Goal: Book appointment/travel/reservation

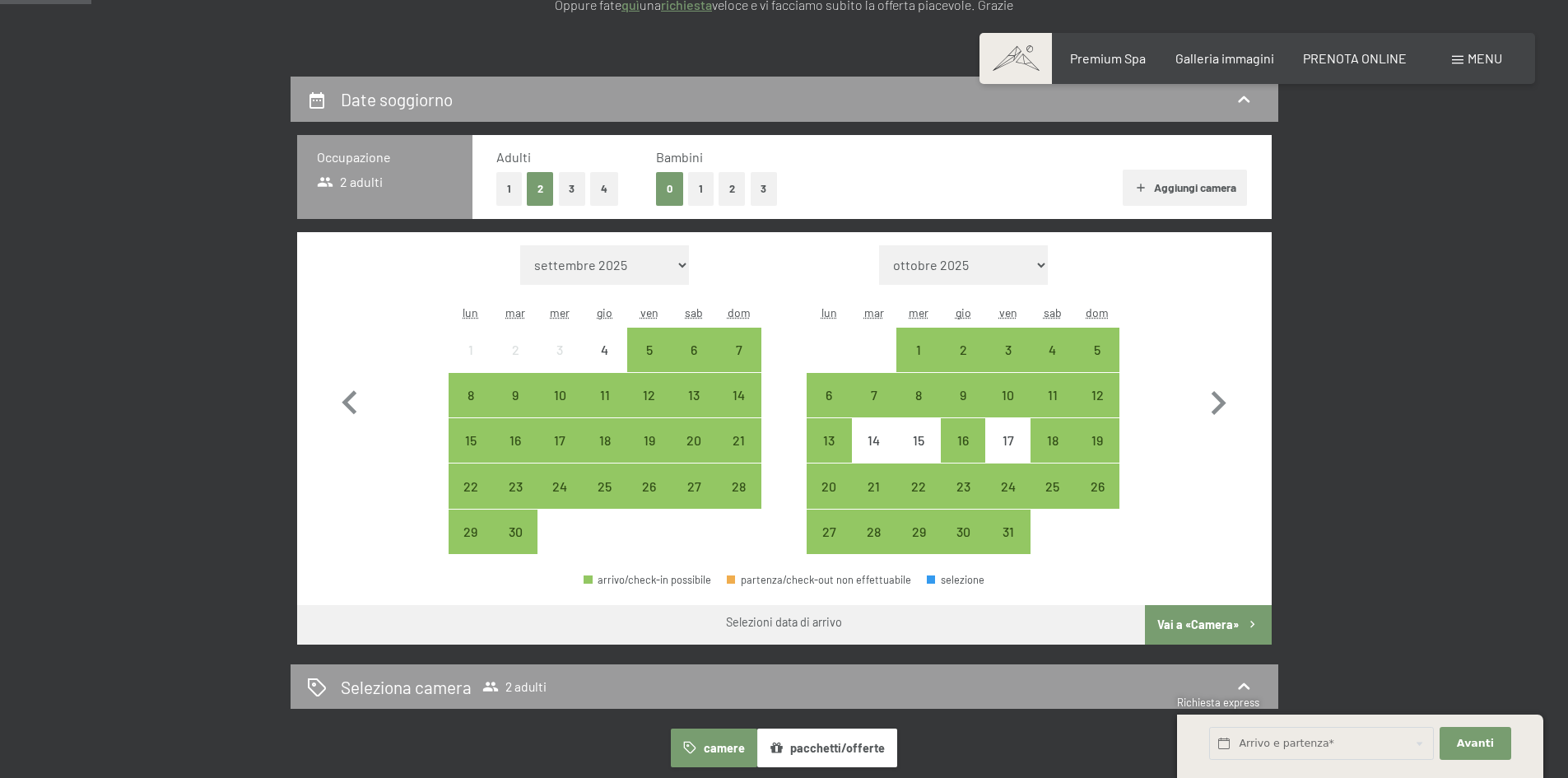
click at [694, 182] on button "1" at bounding box center [701, 188] width 26 height 34
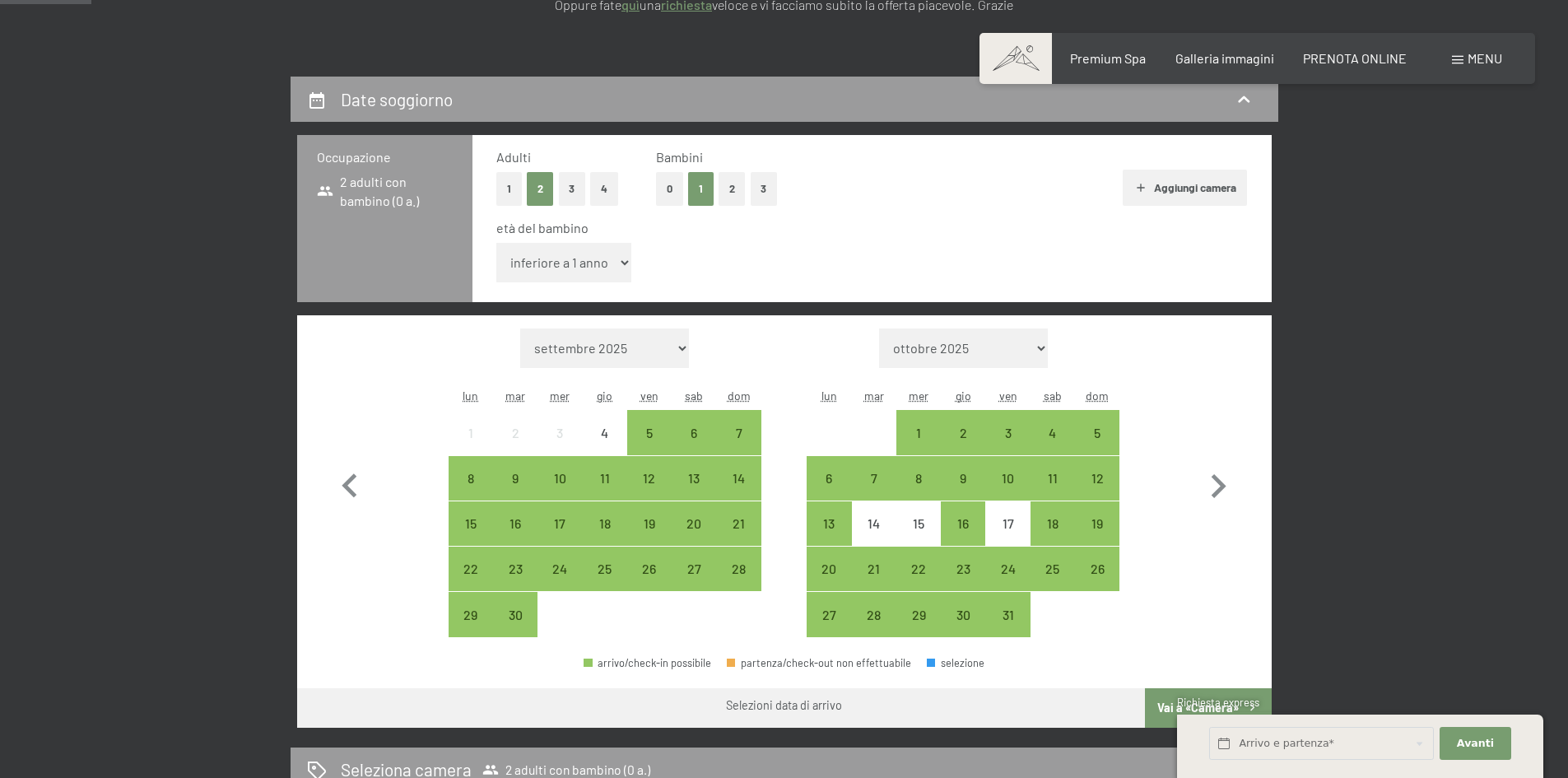
click at [601, 259] on select "inferiore a 1 anno 1 anno 2 anni 3 anni 4 anni 5 anni 6 anni 7 anni 8 anni 9 an…" at bounding box center [563, 263] width 136 height 40
select select "3"
click at [496, 243] on select "inferiore a 1 anno 1 anno 2 anni 3 anni 4 anni 5 anni 6 anni 7 anni 8 anni 9 an…" at bounding box center [563, 263] width 136 height 40
click at [1215, 481] on icon "button" at bounding box center [1217, 486] width 48 height 48
select select "[DATE]"
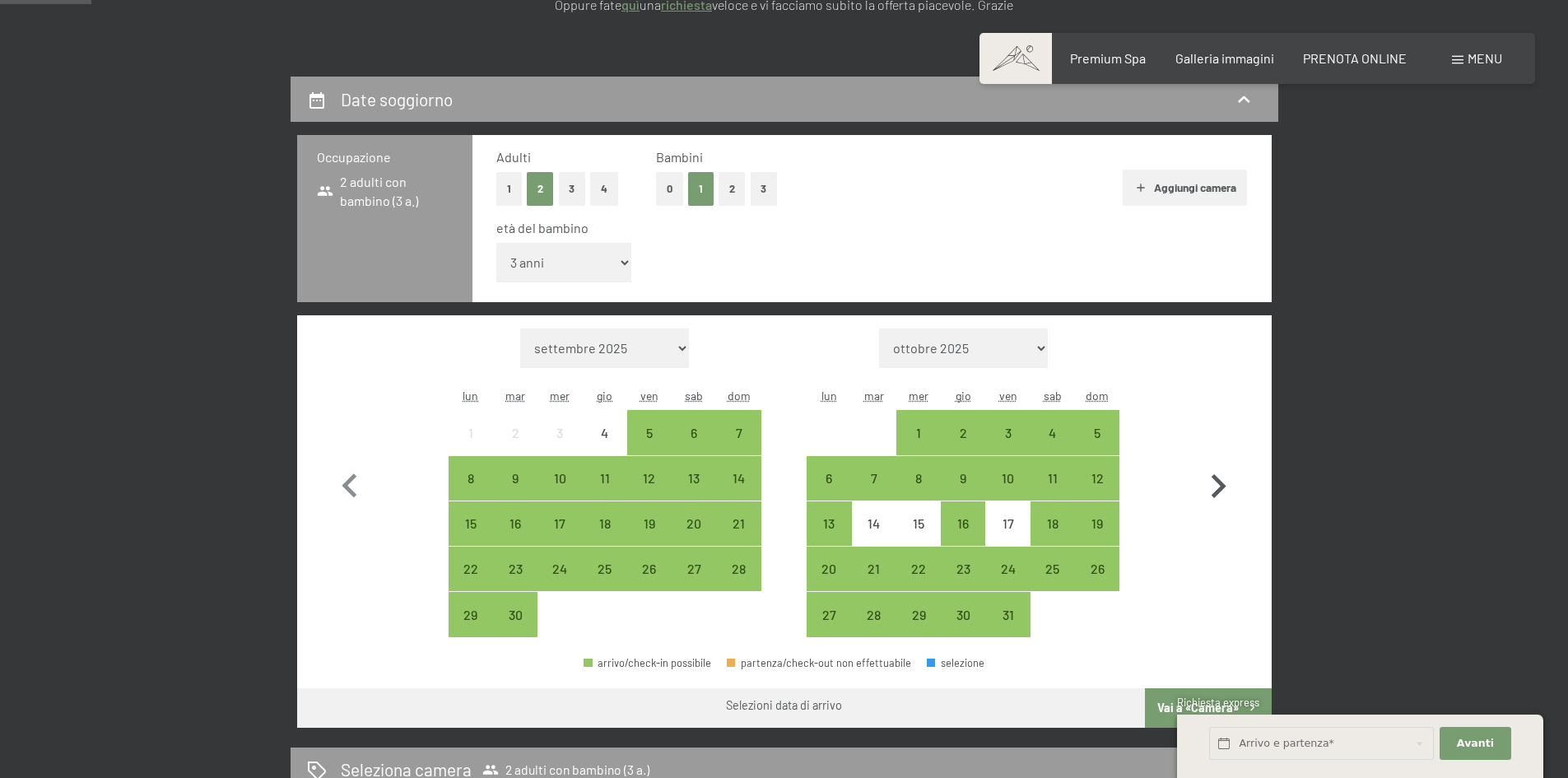
select select "[DATE]"
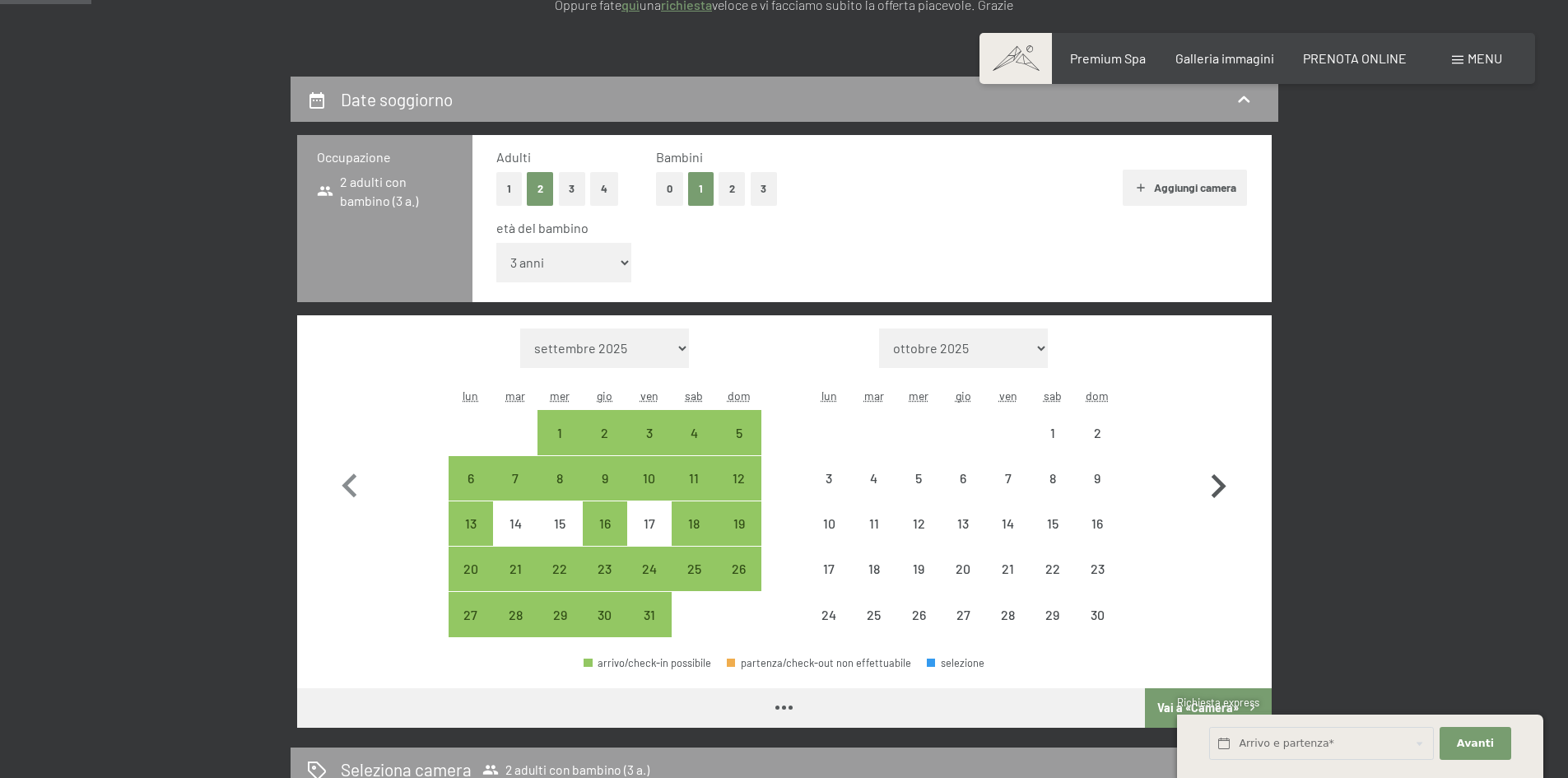
click at [1215, 481] on icon "button" at bounding box center [1217, 486] width 48 height 48
select select "[DATE]"
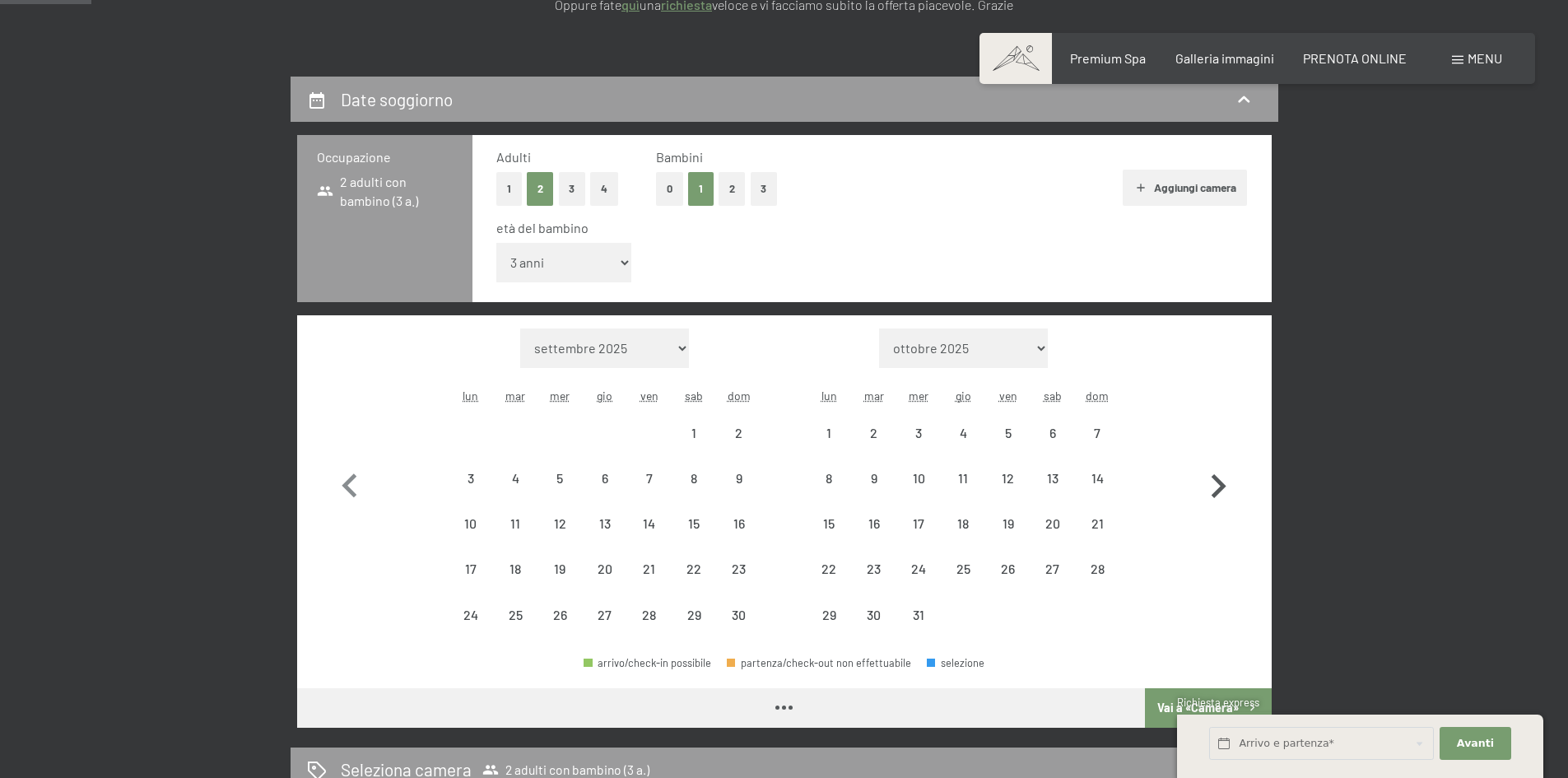
select select "[DATE]"
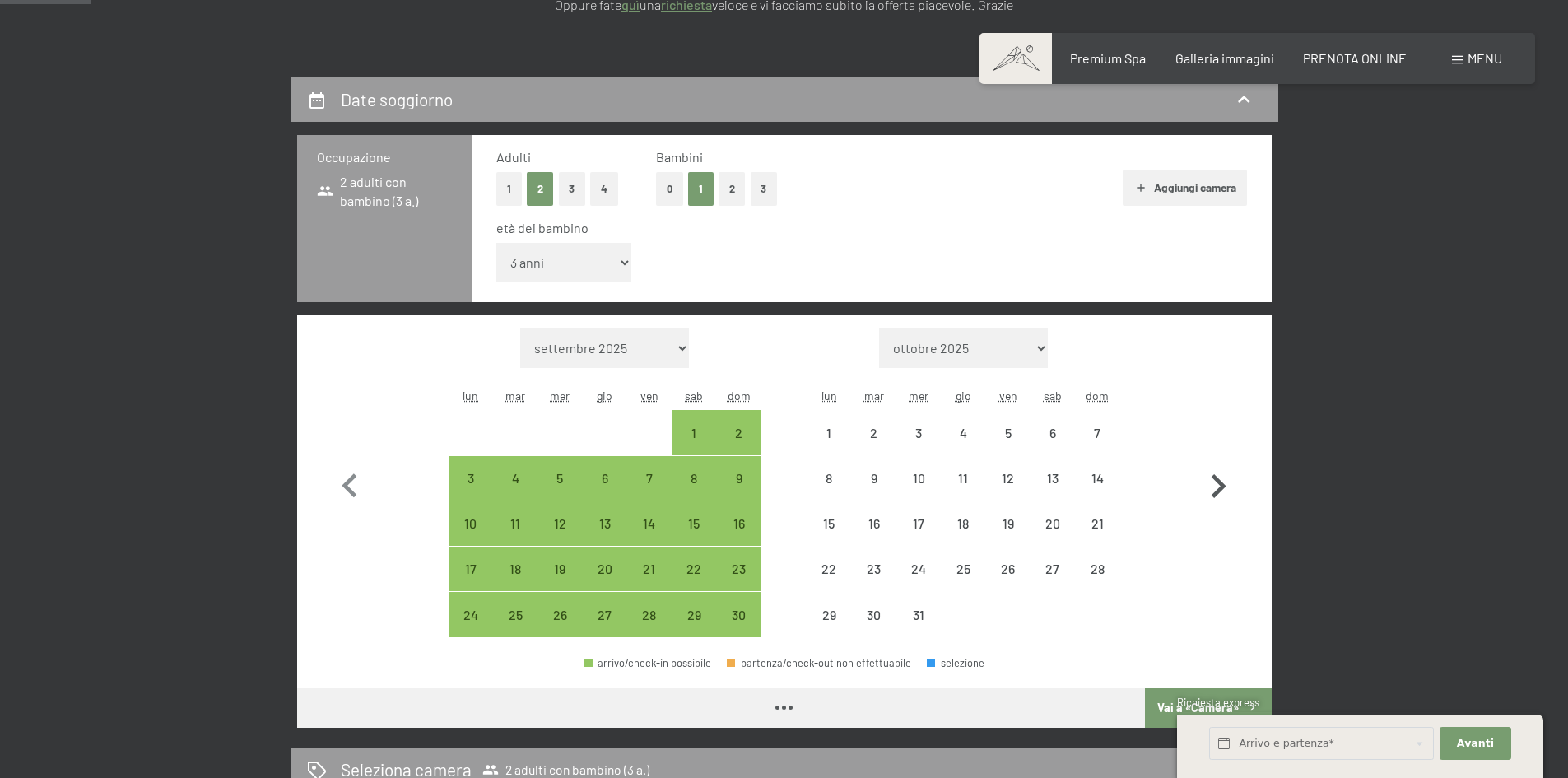
click at [1215, 481] on icon "button" at bounding box center [1217, 486] width 48 height 48
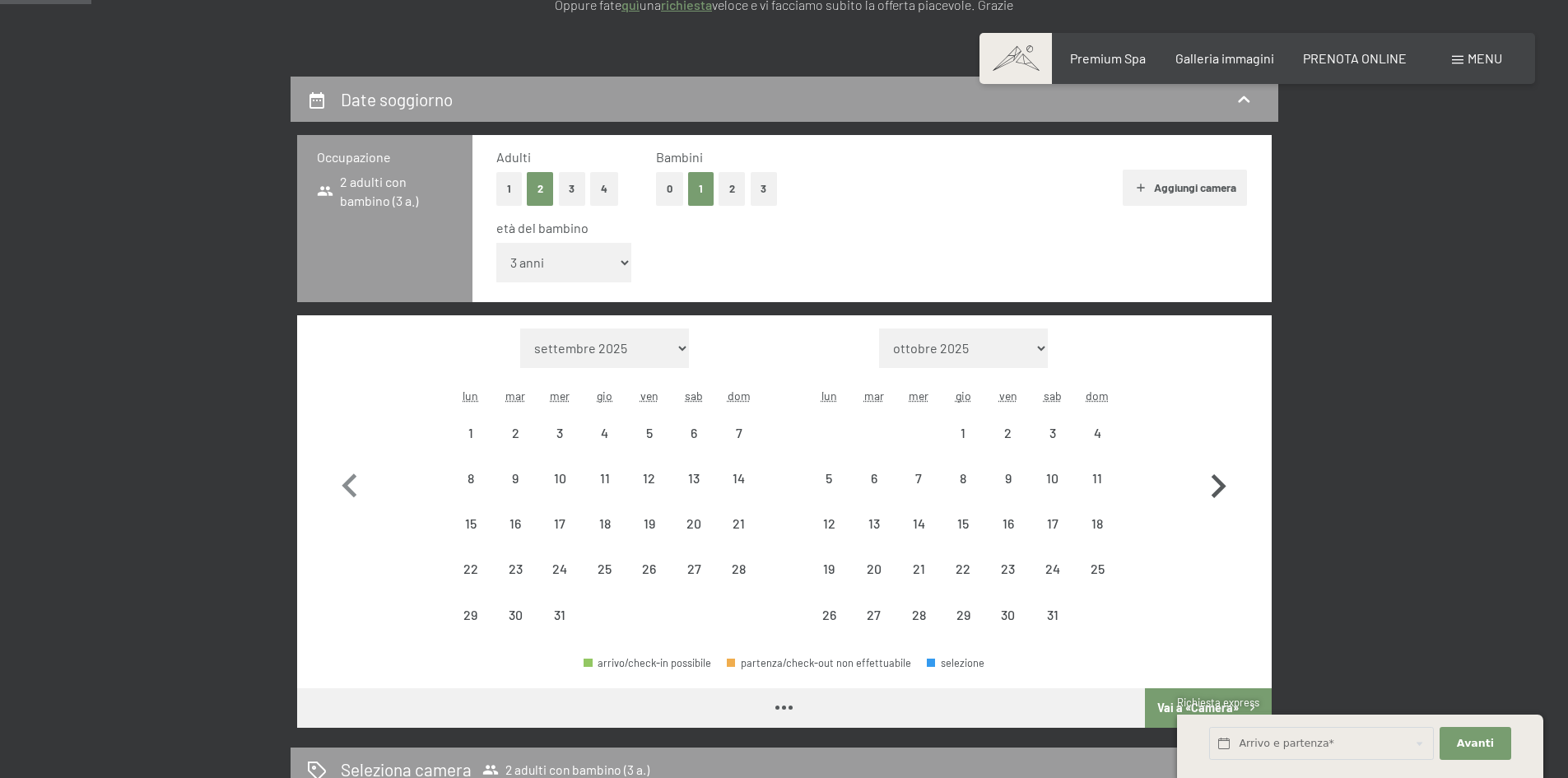
select select "[DATE]"
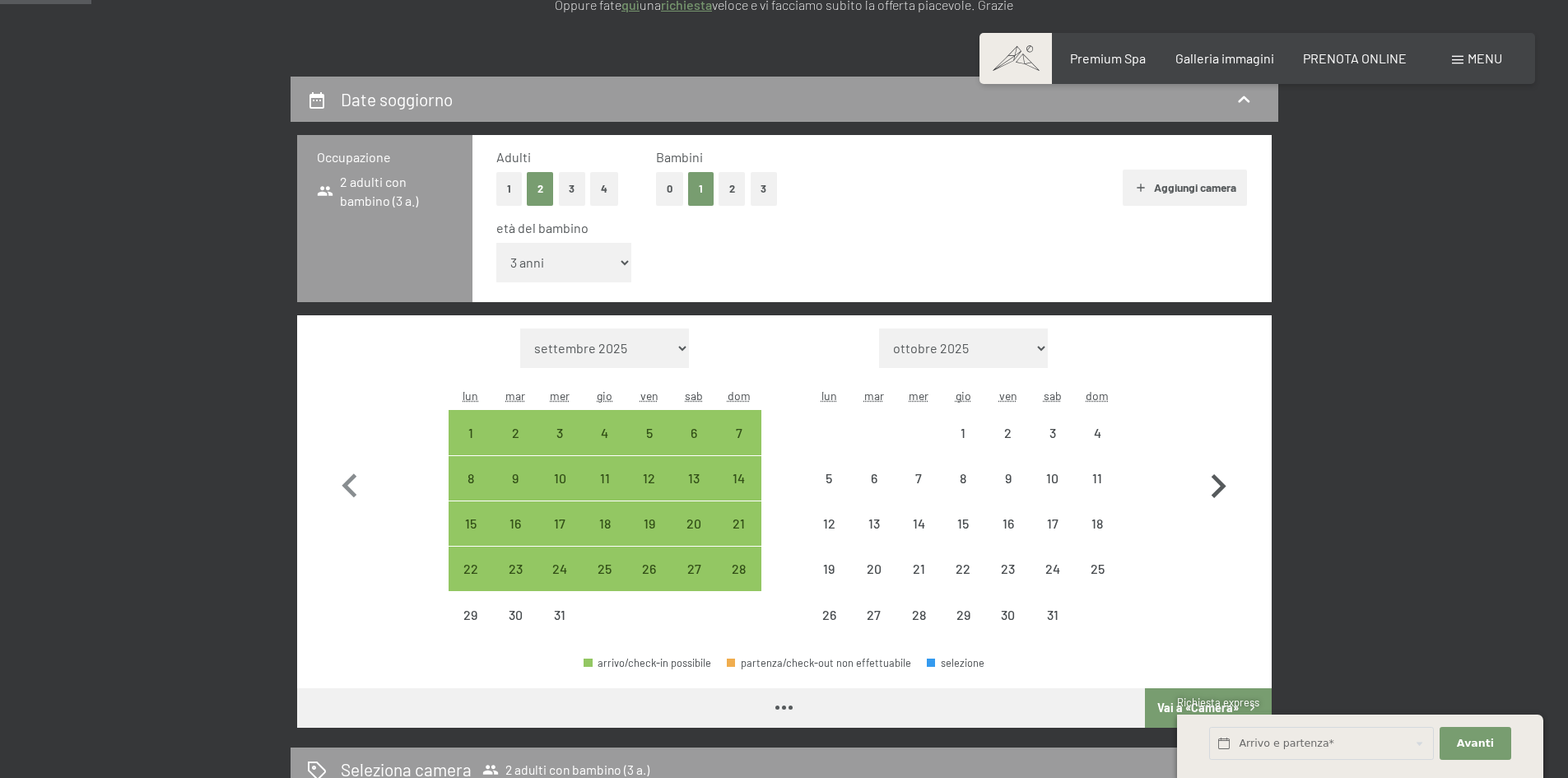
select select "[DATE]"
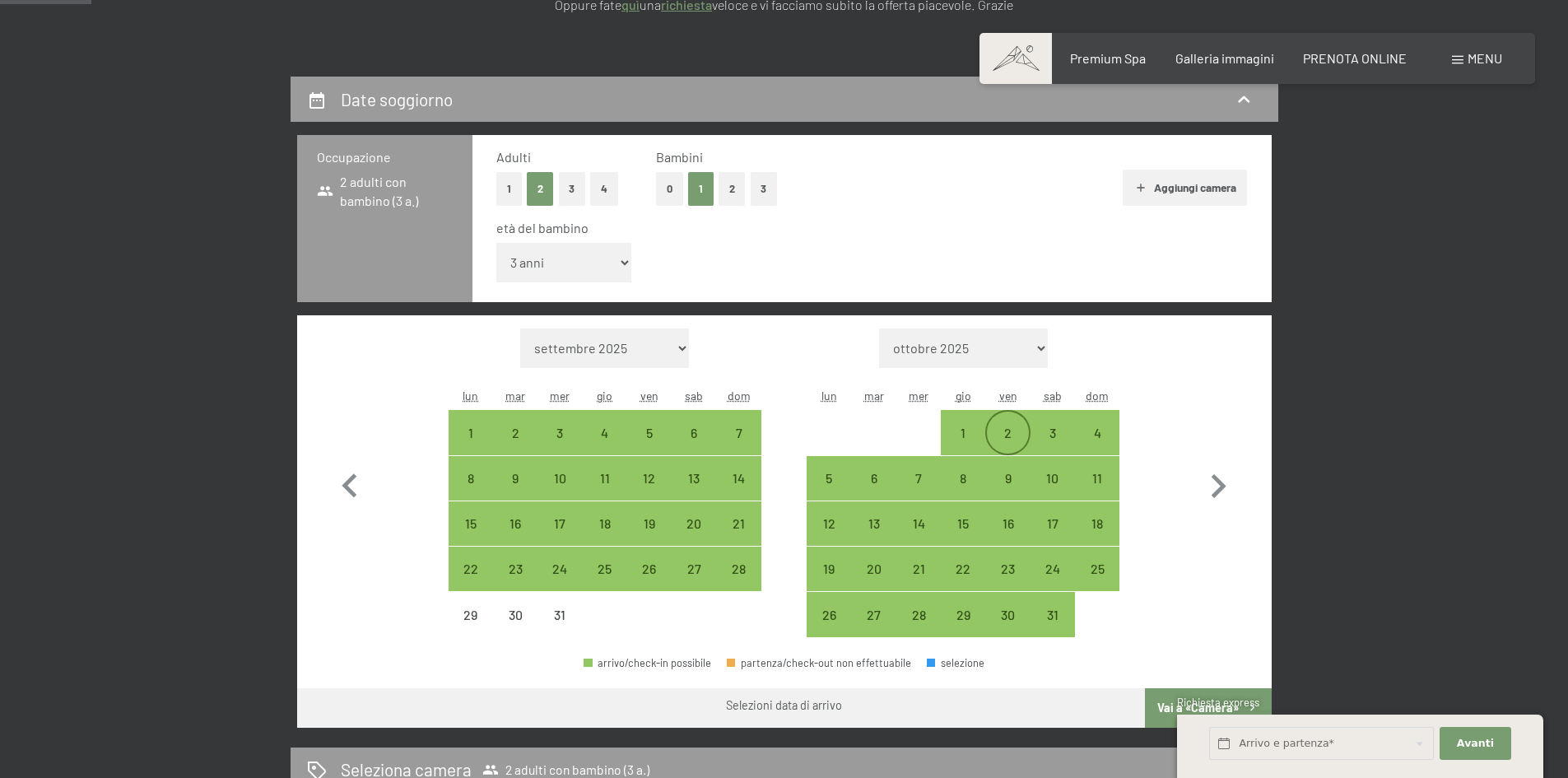
click at [998, 441] on div "2" at bounding box center [1007, 447] width 41 height 41
select select "[DATE]"
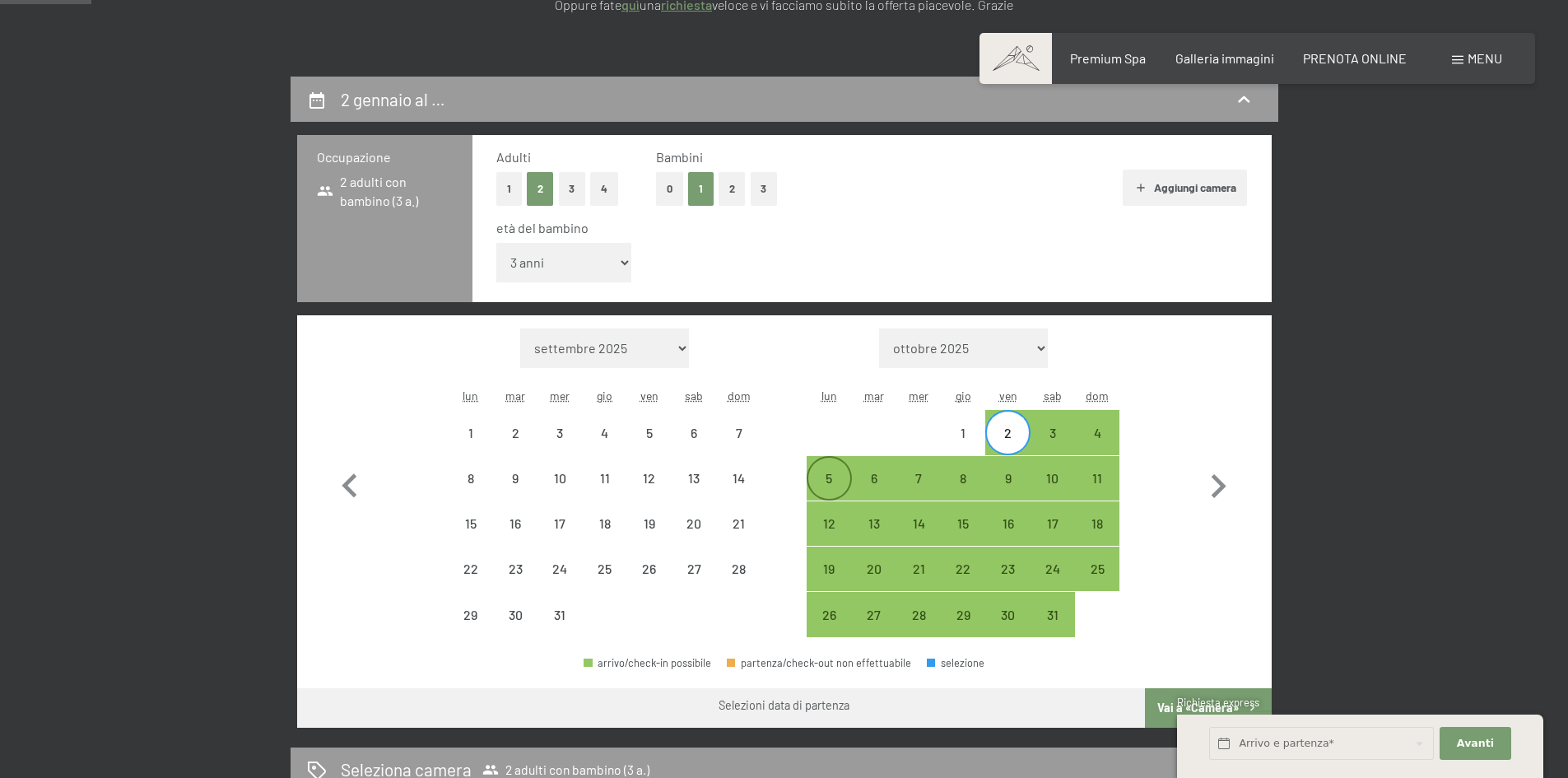
click at [841, 476] on div "5" at bounding box center [828, 493] width 41 height 41
select select "[DATE]"
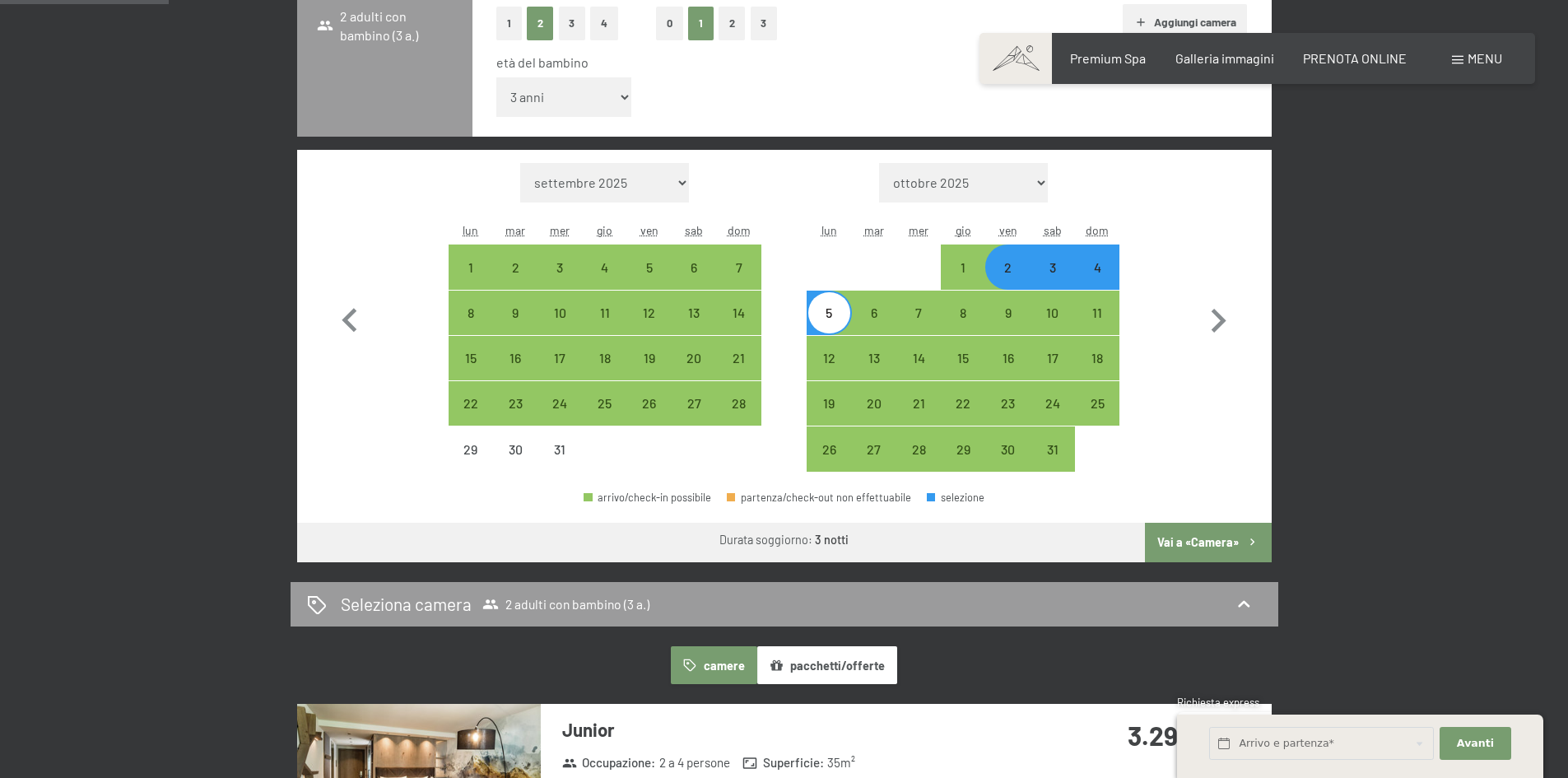
scroll to position [494, 0]
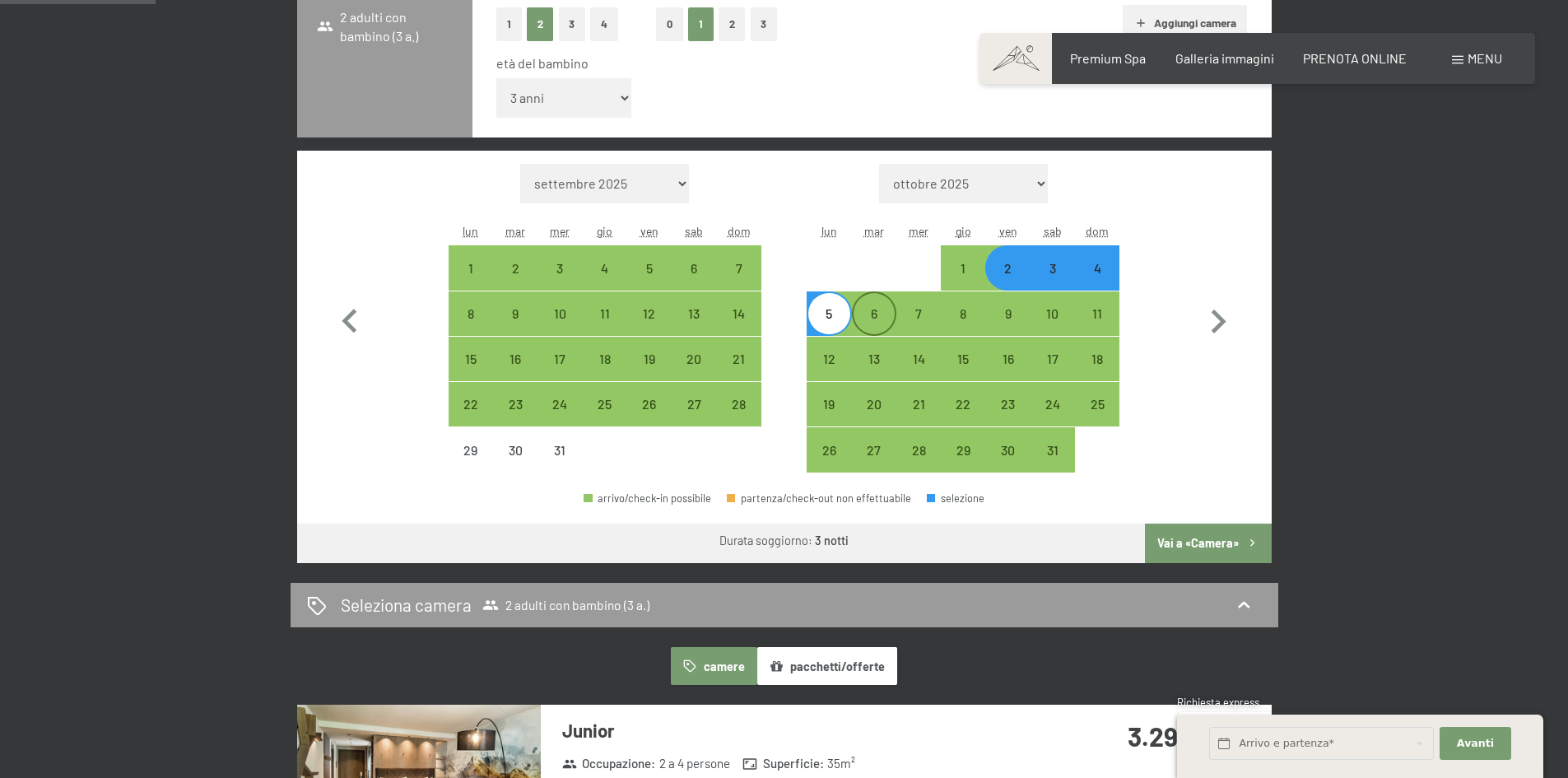
click at [878, 304] on div "6" at bounding box center [874, 314] width 41 height 41
select select "[DATE]"
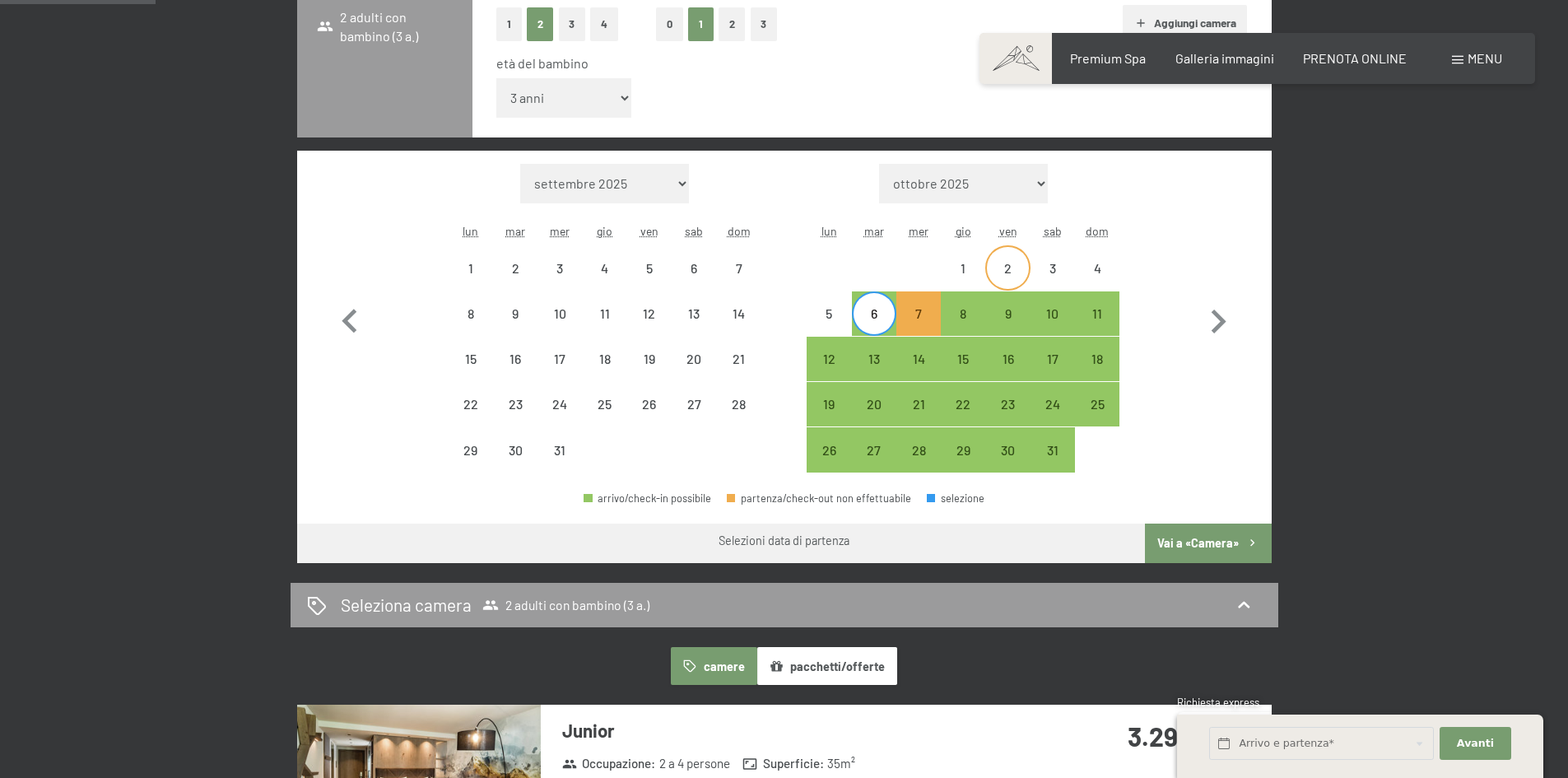
click at [1015, 260] on div "2" at bounding box center [1007, 268] width 41 height 41
select select "[DATE]"
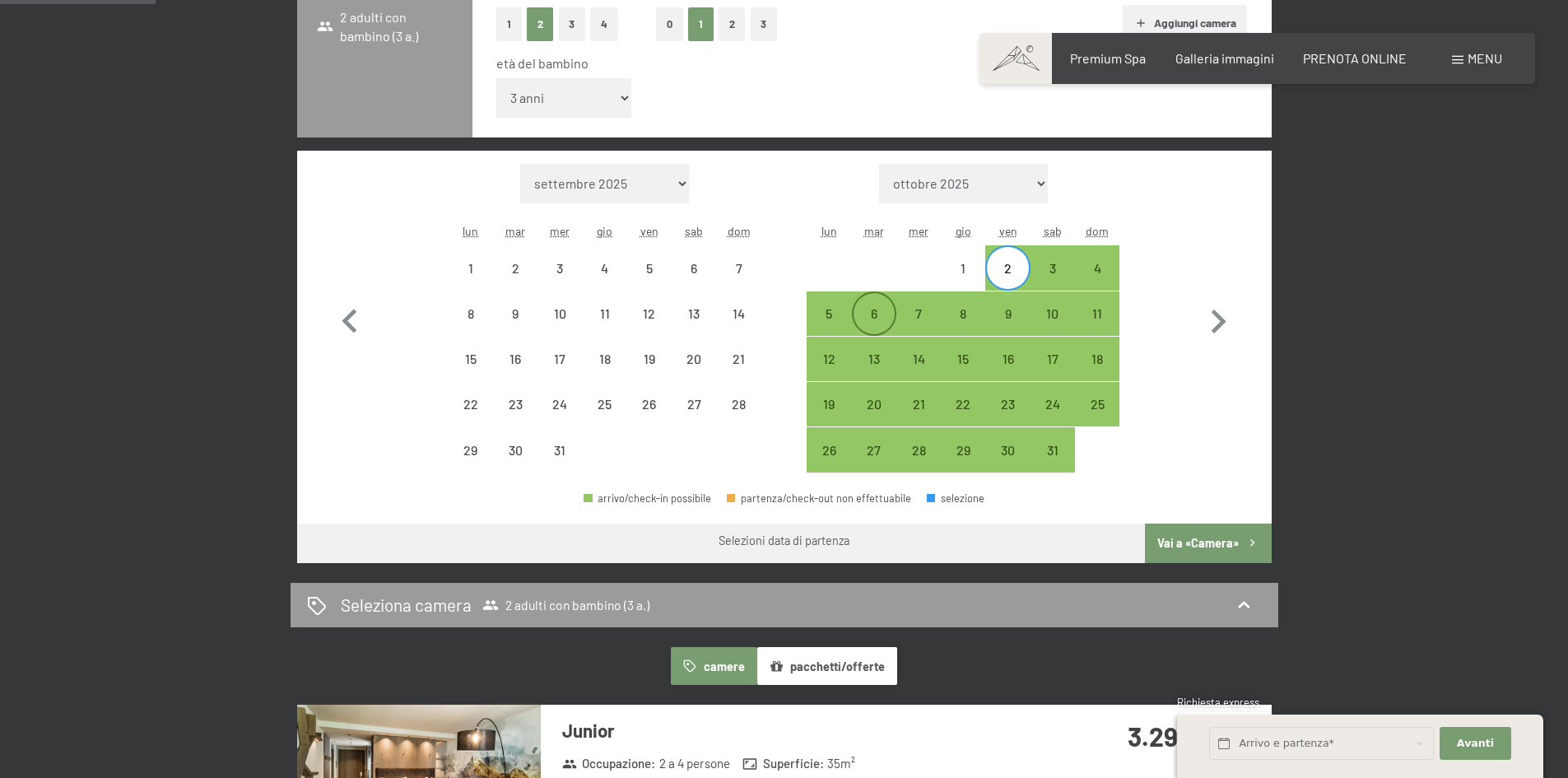
click at [876, 309] on div "6" at bounding box center [874, 328] width 41 height 41
select select "[DATE]"
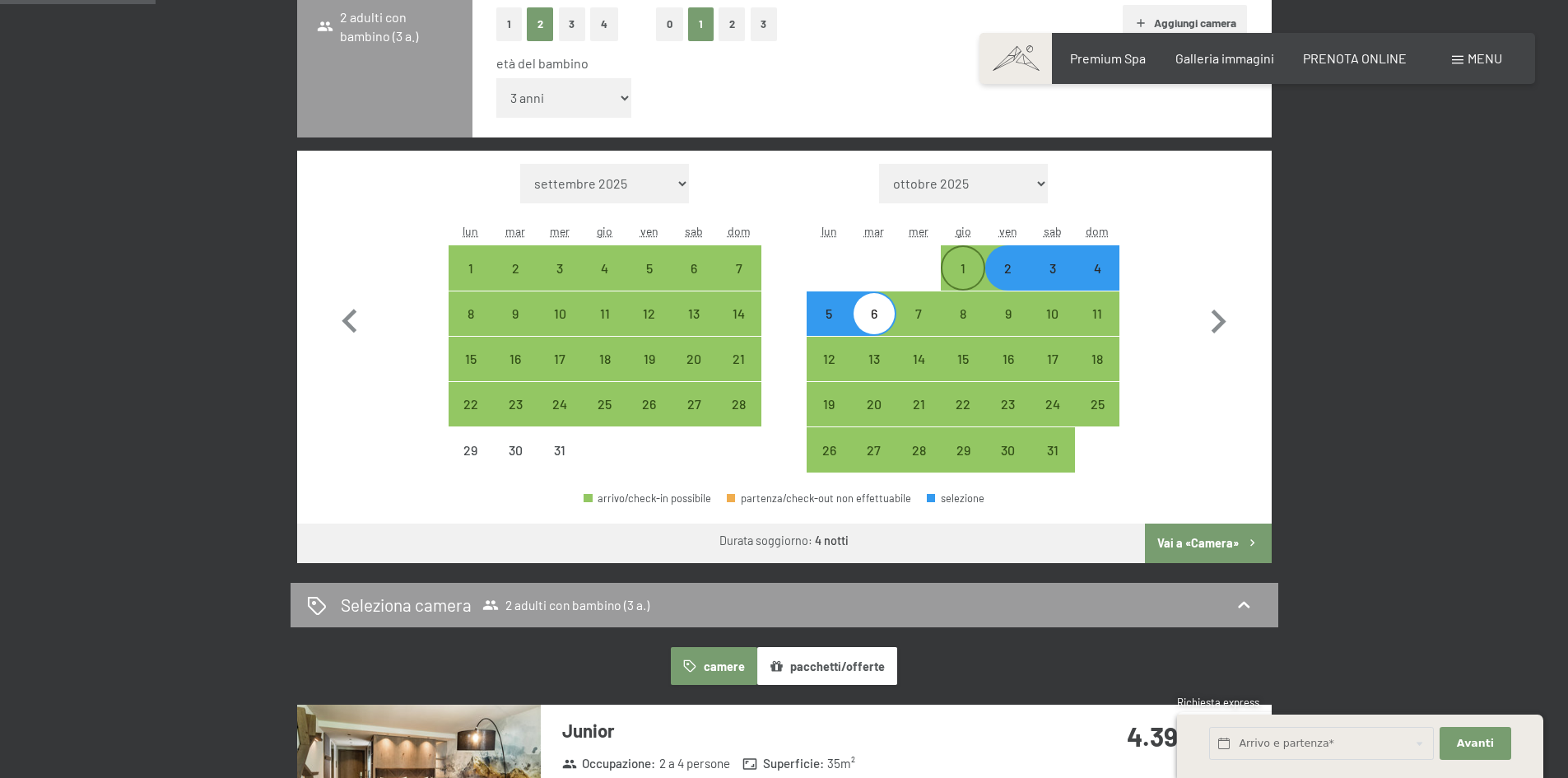
click at [966, 276] on div "1" at bounding box center [963, 283] width 41 height 41
select select "[DATE]"
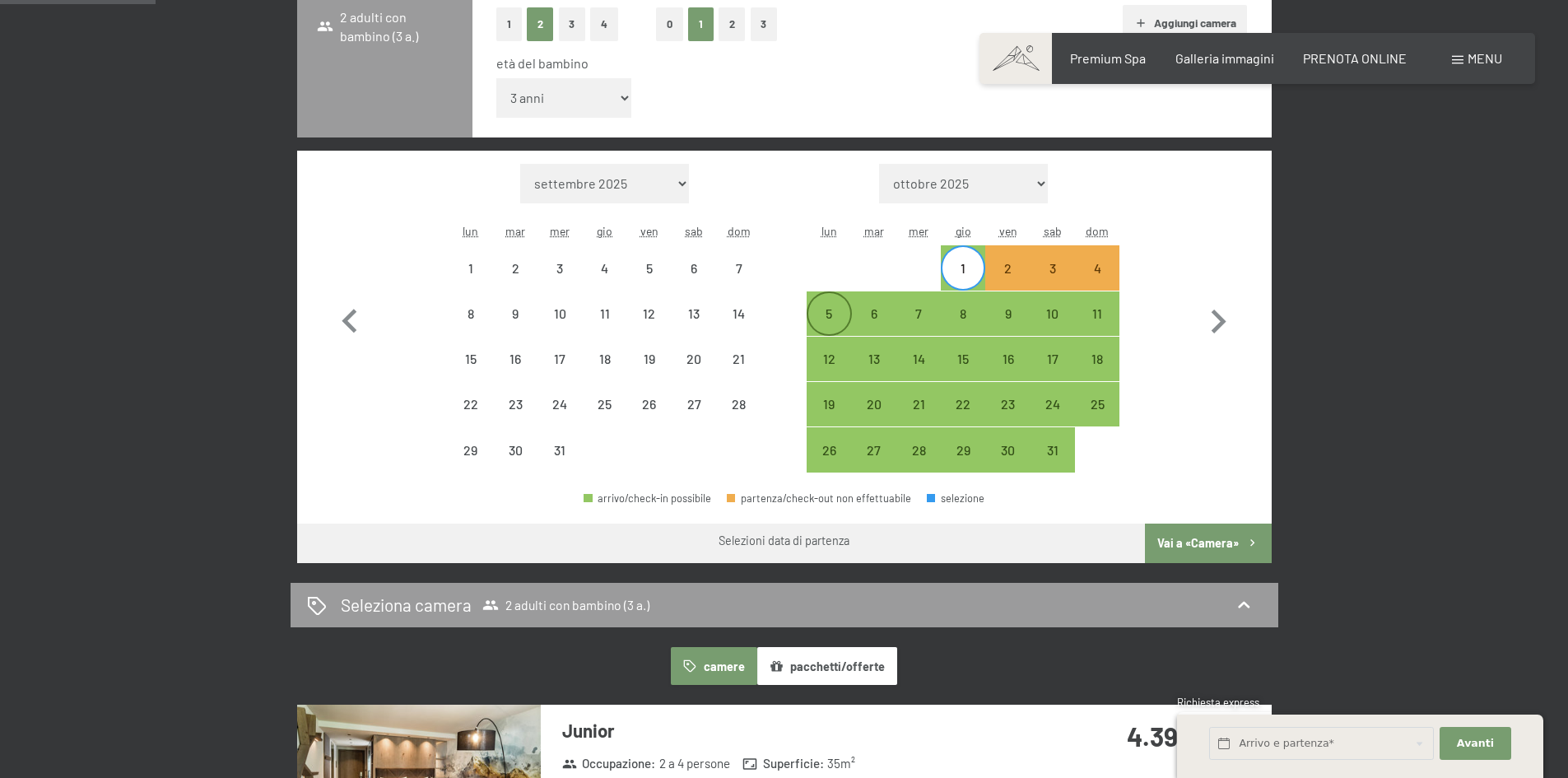
click at [830, 313] on div "5" at bounding box center [828, 328] width 41 height 41
select select "[DATE]"
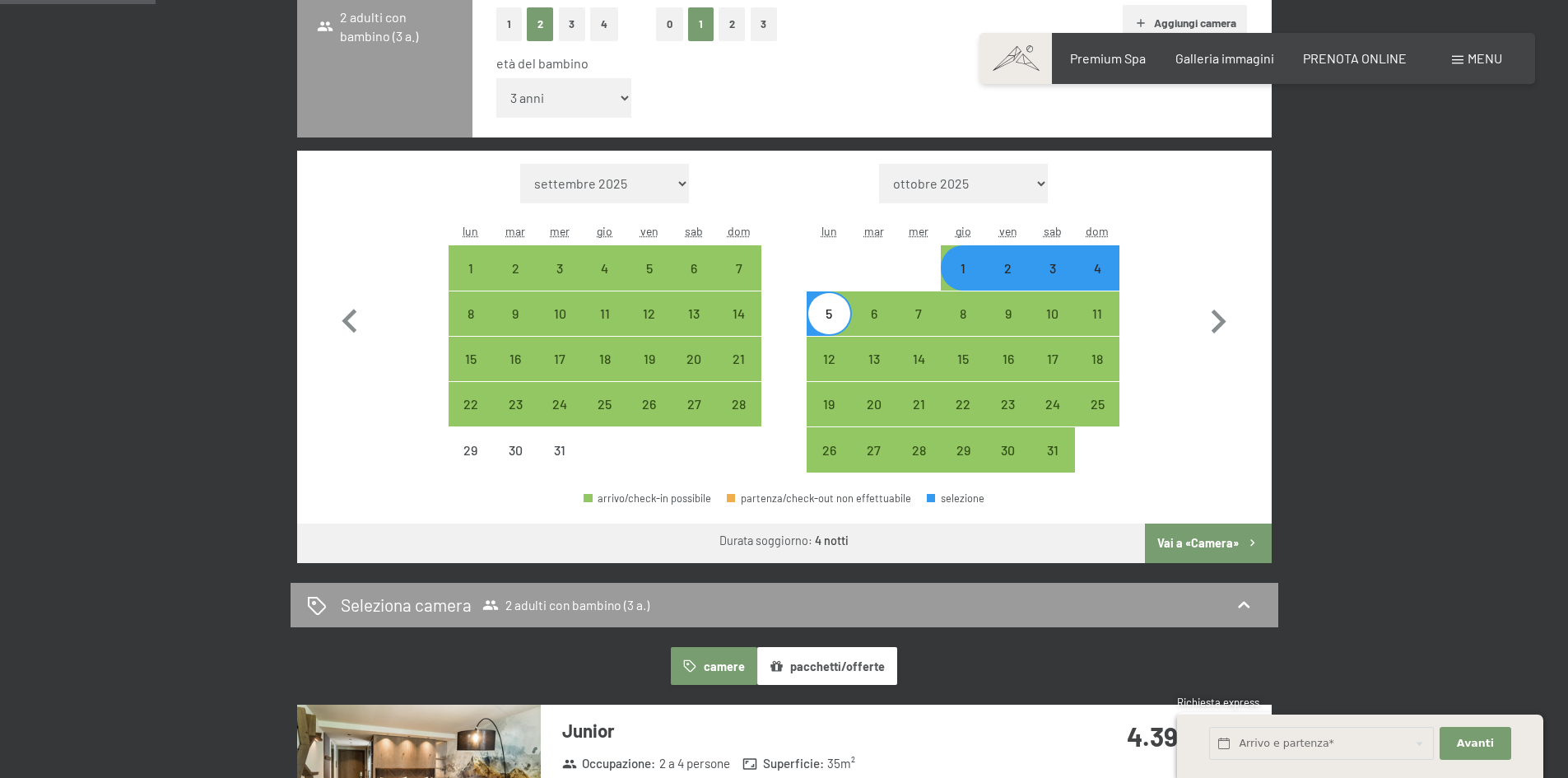
click at [968, 277] on div "1" at bounding box center [963, 283] width 41 height 41
select select "[DATE]"
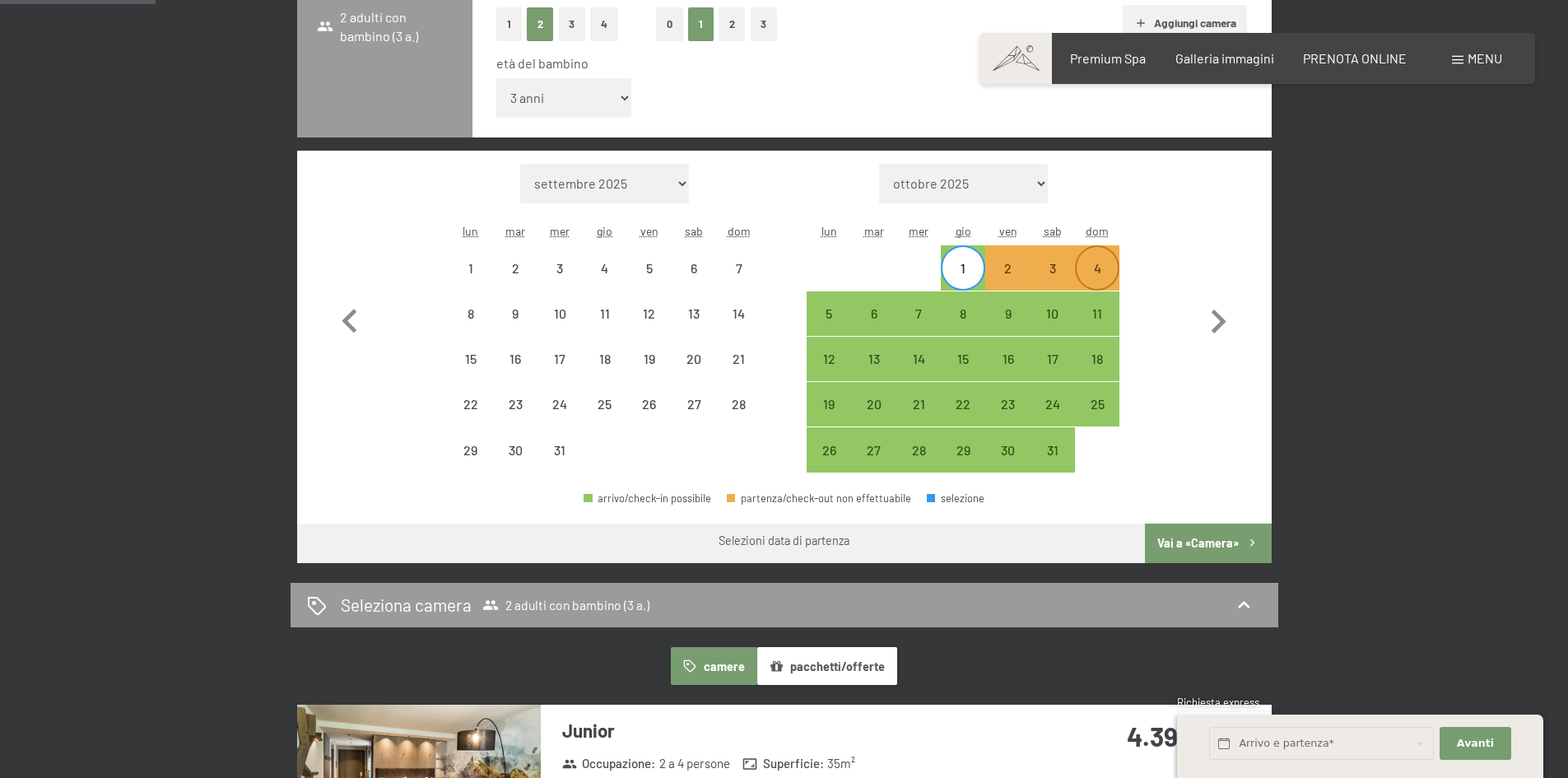
click at [1086, 276] on div "4" at bounding box center [1097, 283] width 41 height 41
select select "[DATE]"
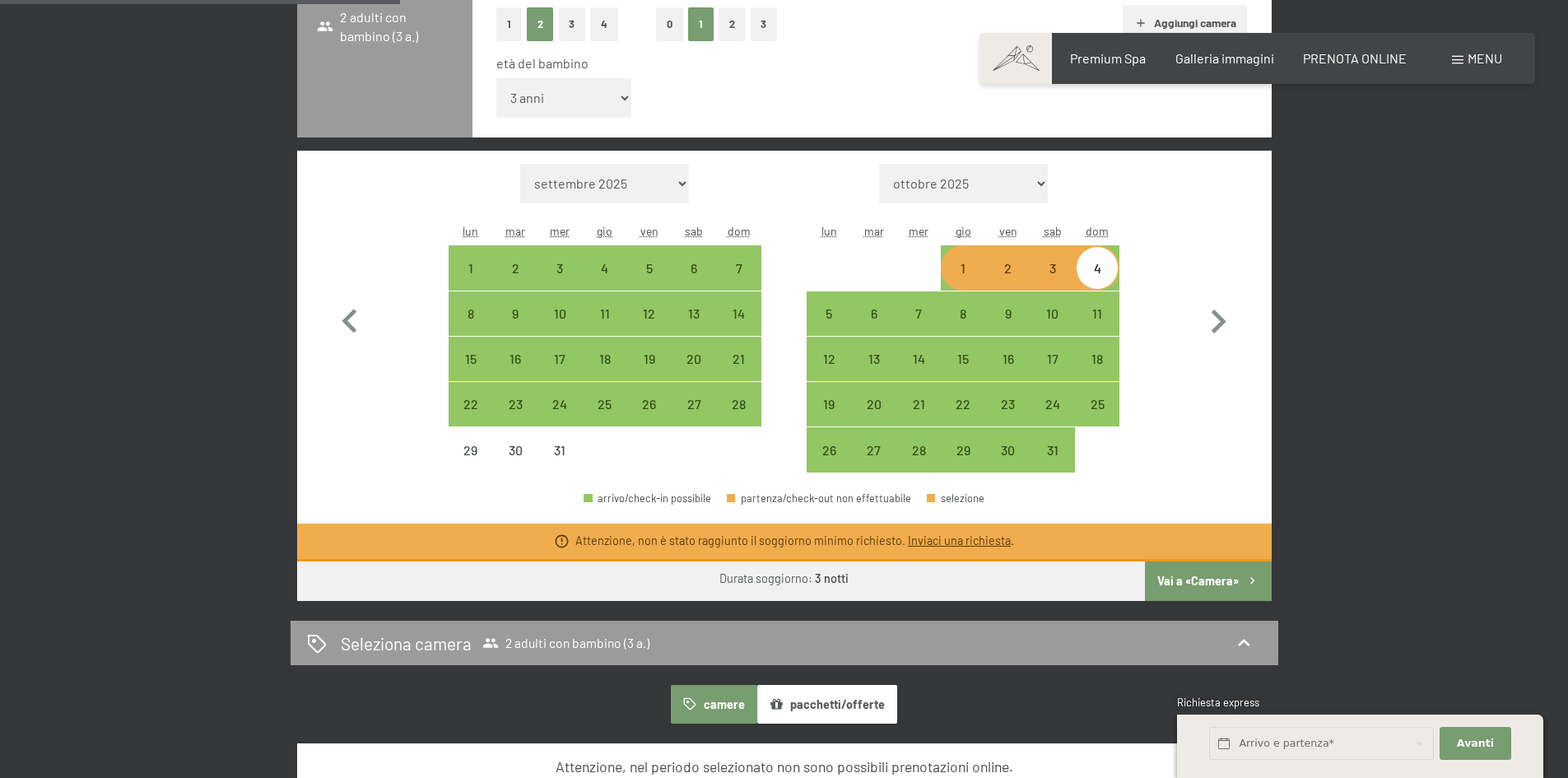
click at [1006, 278] on div "2" at bounding box center [1007, 283] width 41 height 41
select select "[DATE]"
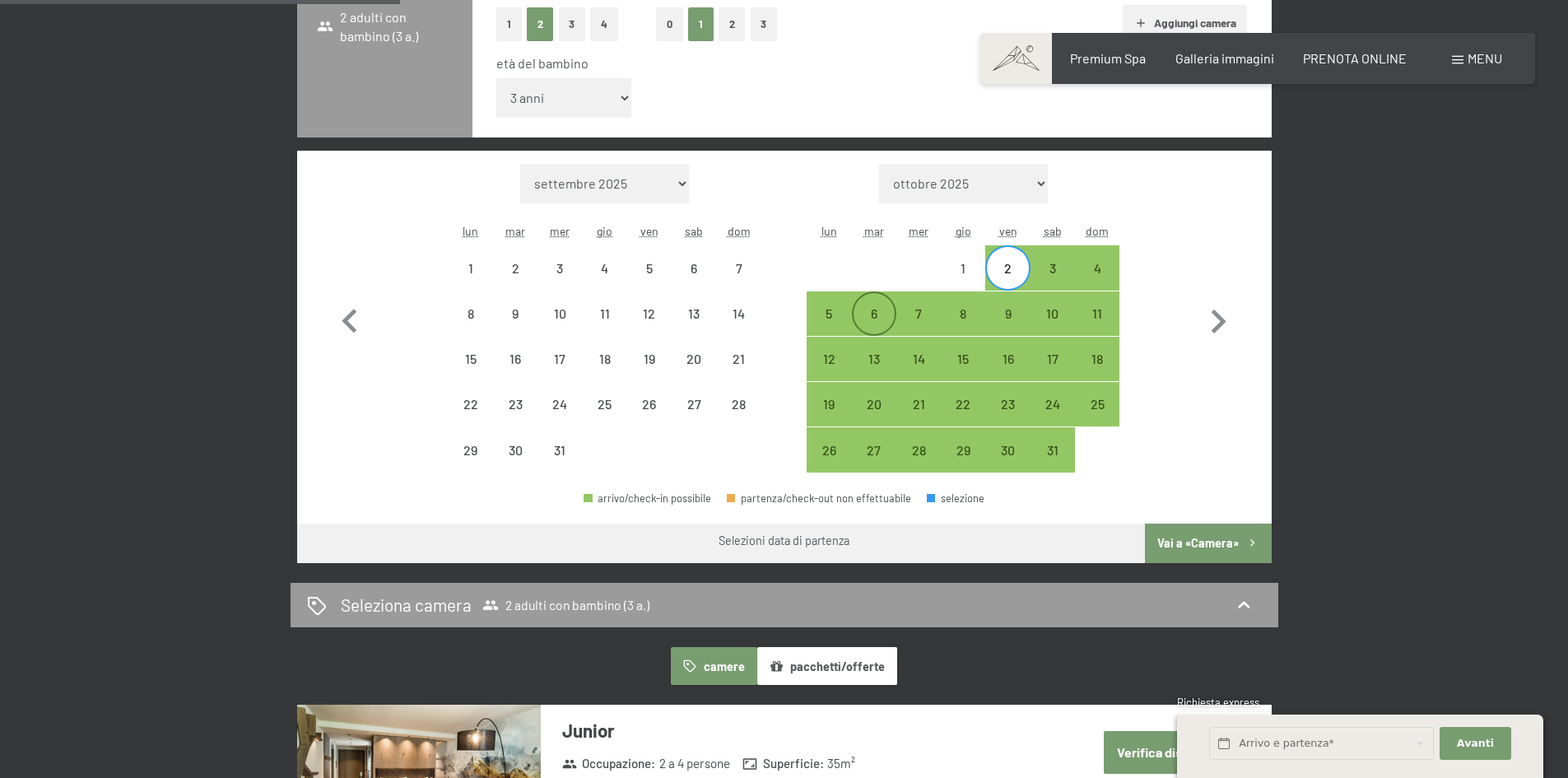
click at [877, 322] on div "6" at bounding box center [874, 328] width 41 height 41
select select "[DATE]"
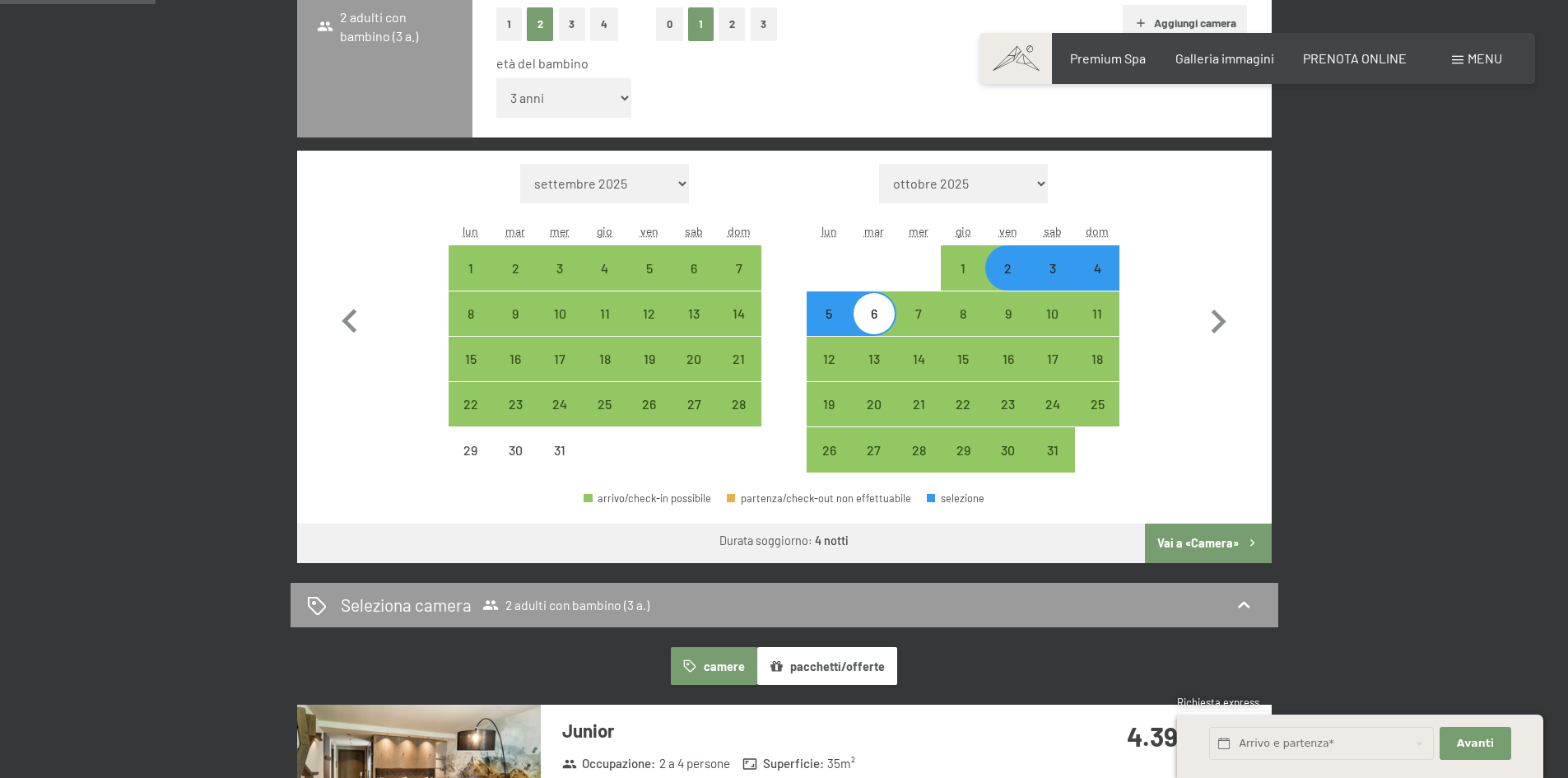
click at [1007, 271] on div "2" at bounding box center [1007, 283] width 41 height 41
select select "[DATE]"
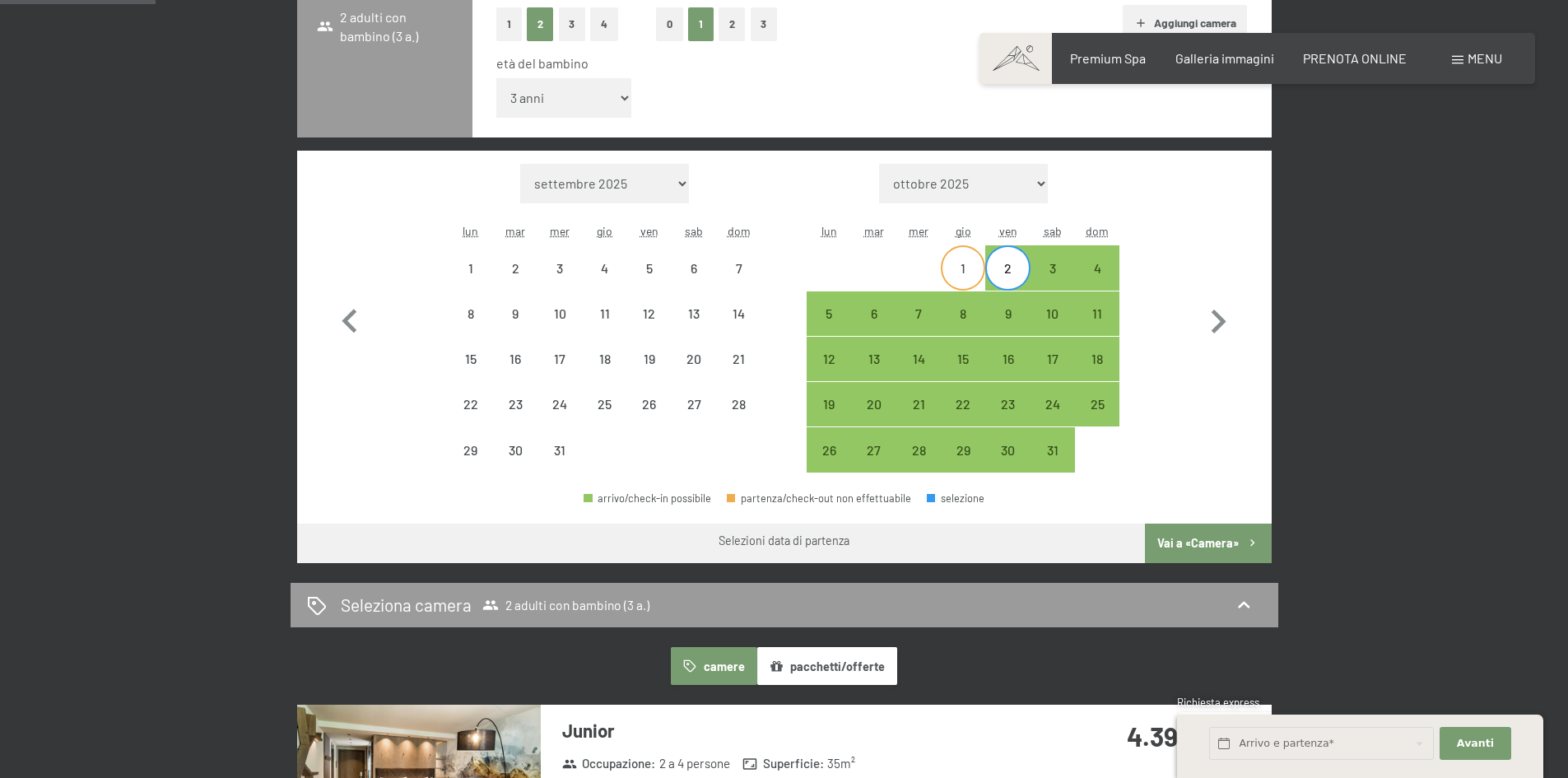
click at [962, 267] on div "1" at bounding box center [963, 283] width 41 height 41
select select "[DATE]"
click at [823, 322] on div "5" at bounding box center [828, 328] width 41 height 41
select select "[DATE]"
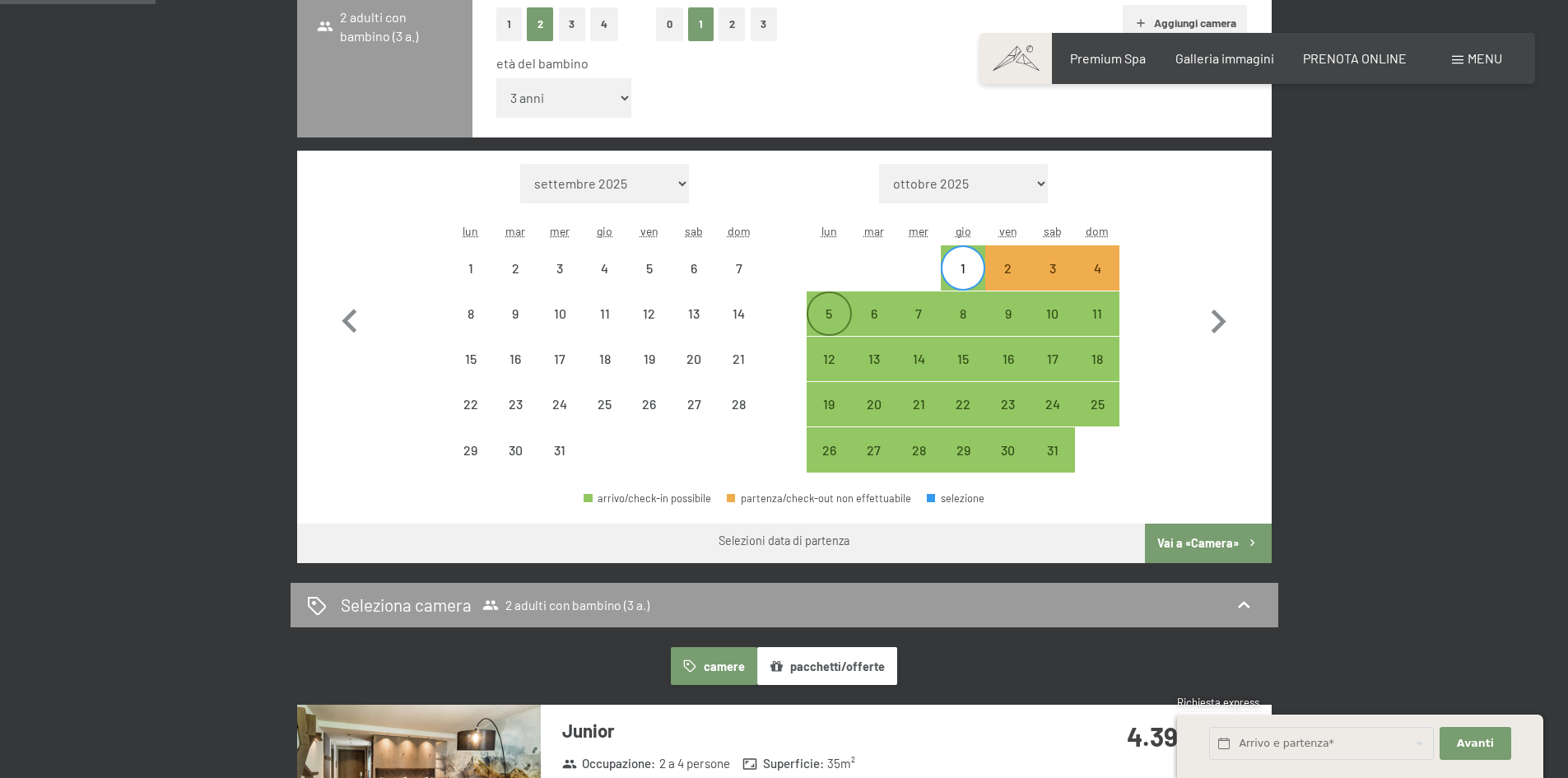
select select "[DATE]"
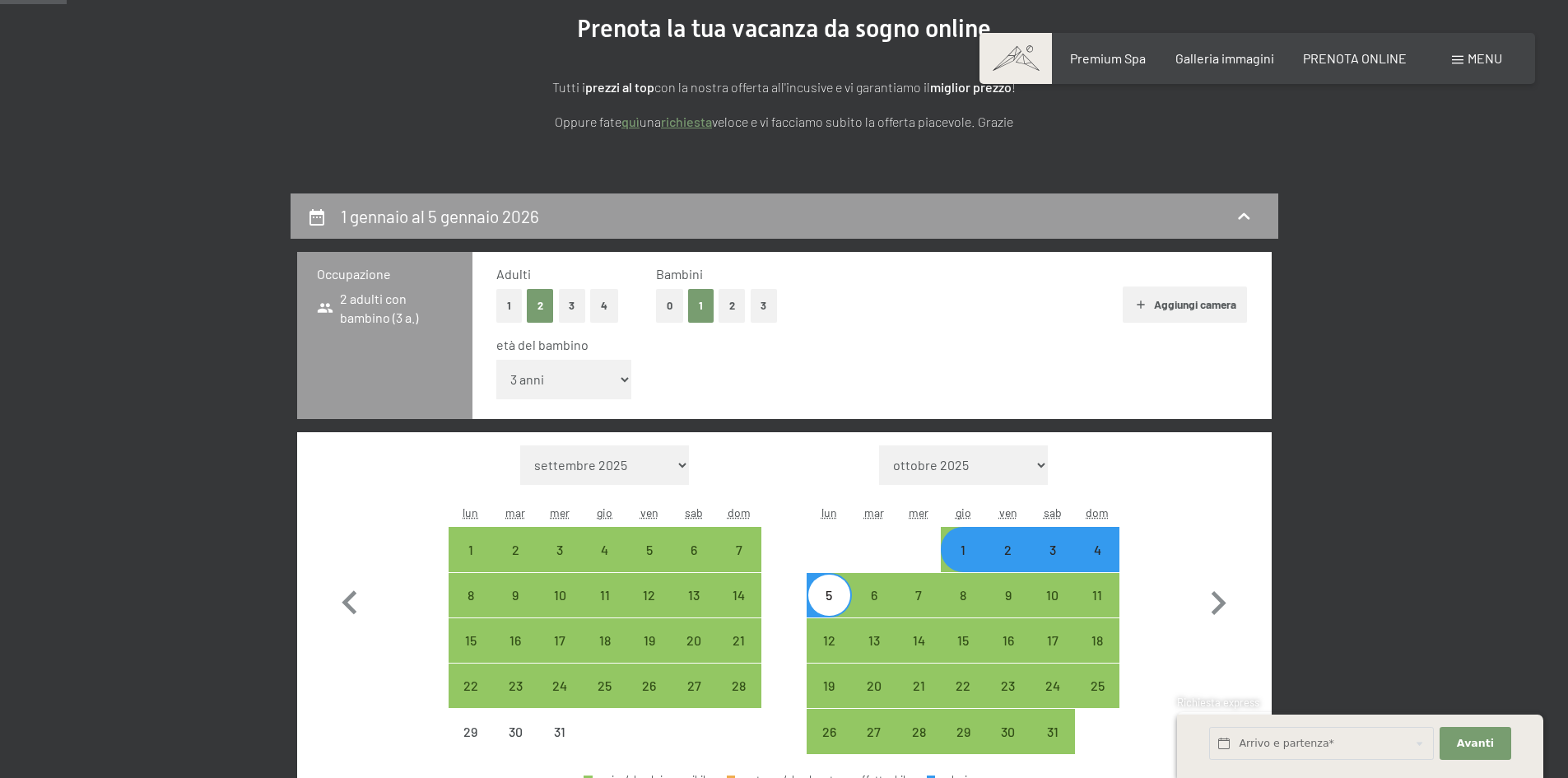
scroll to position [411, 0]
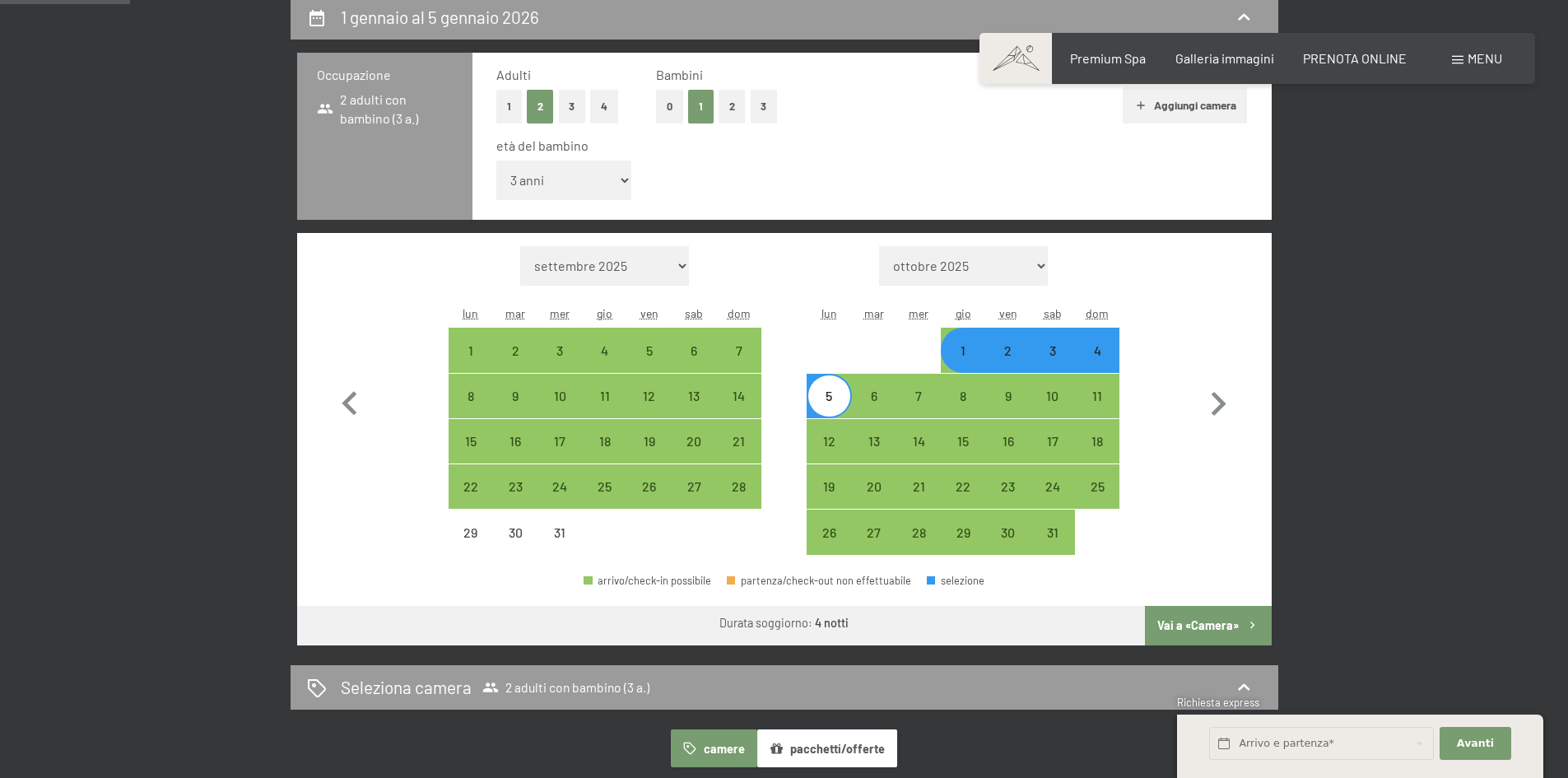
click at [1012, 359] on div "2" at bounding box center [1007, 365] width 41 height 41
select select "[DATE]"
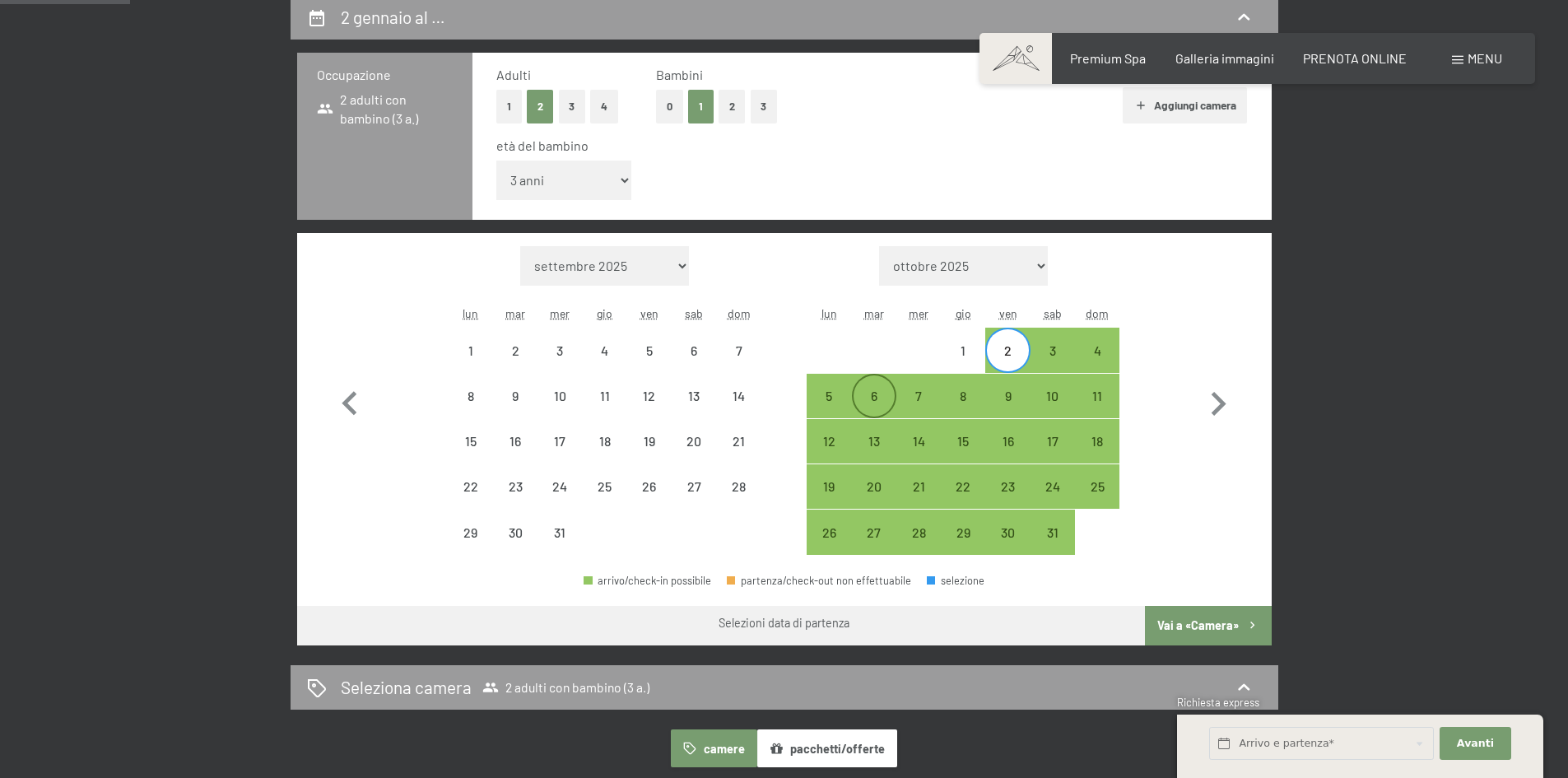
click at [868, 405] on div "6" at bounding box center [874, 411] width 41 height 41
select select "[DATE]"
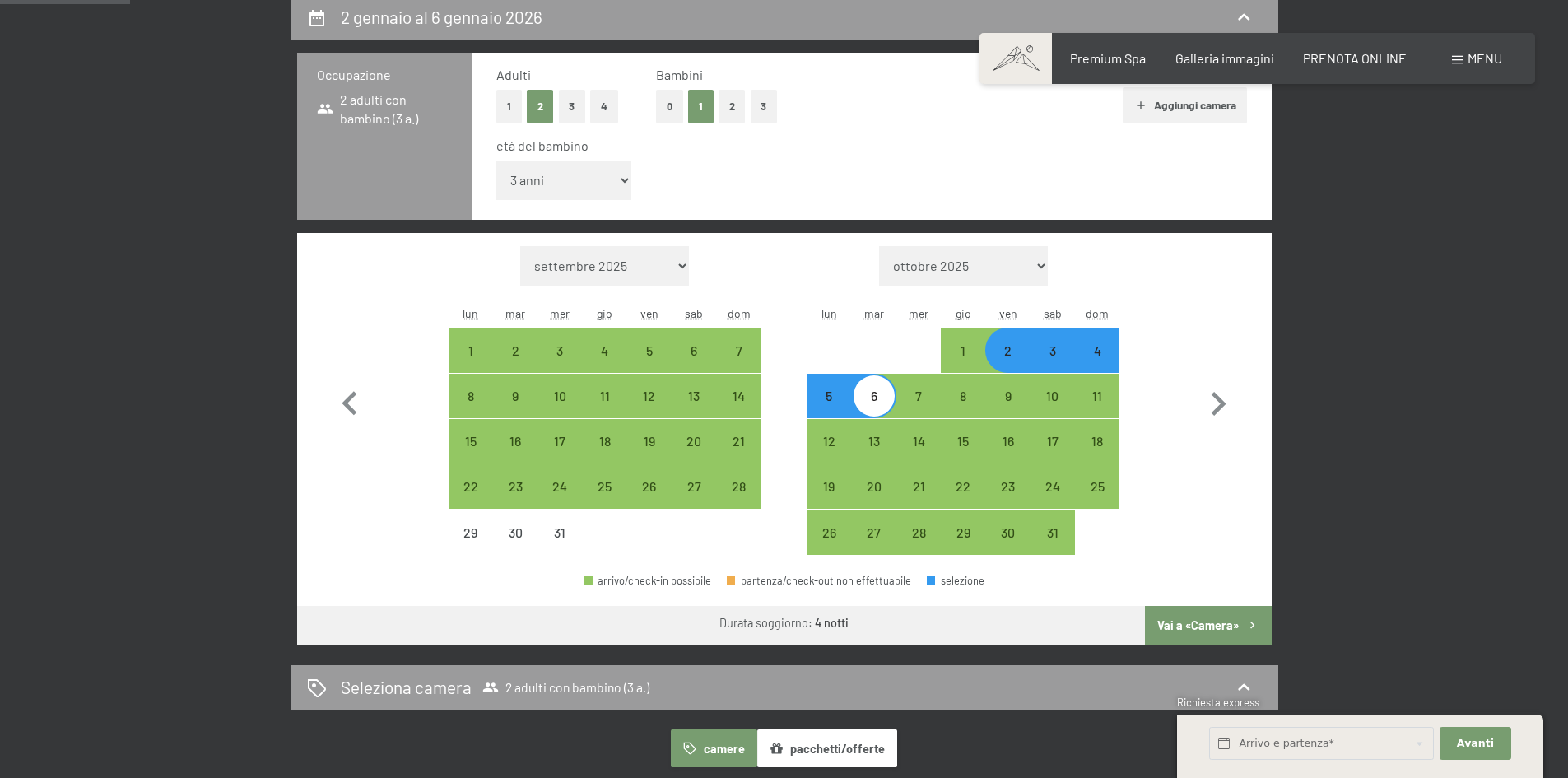
scroll to position [659, 0]
